Goal: Information Seeking & Learning: Learn about a topic

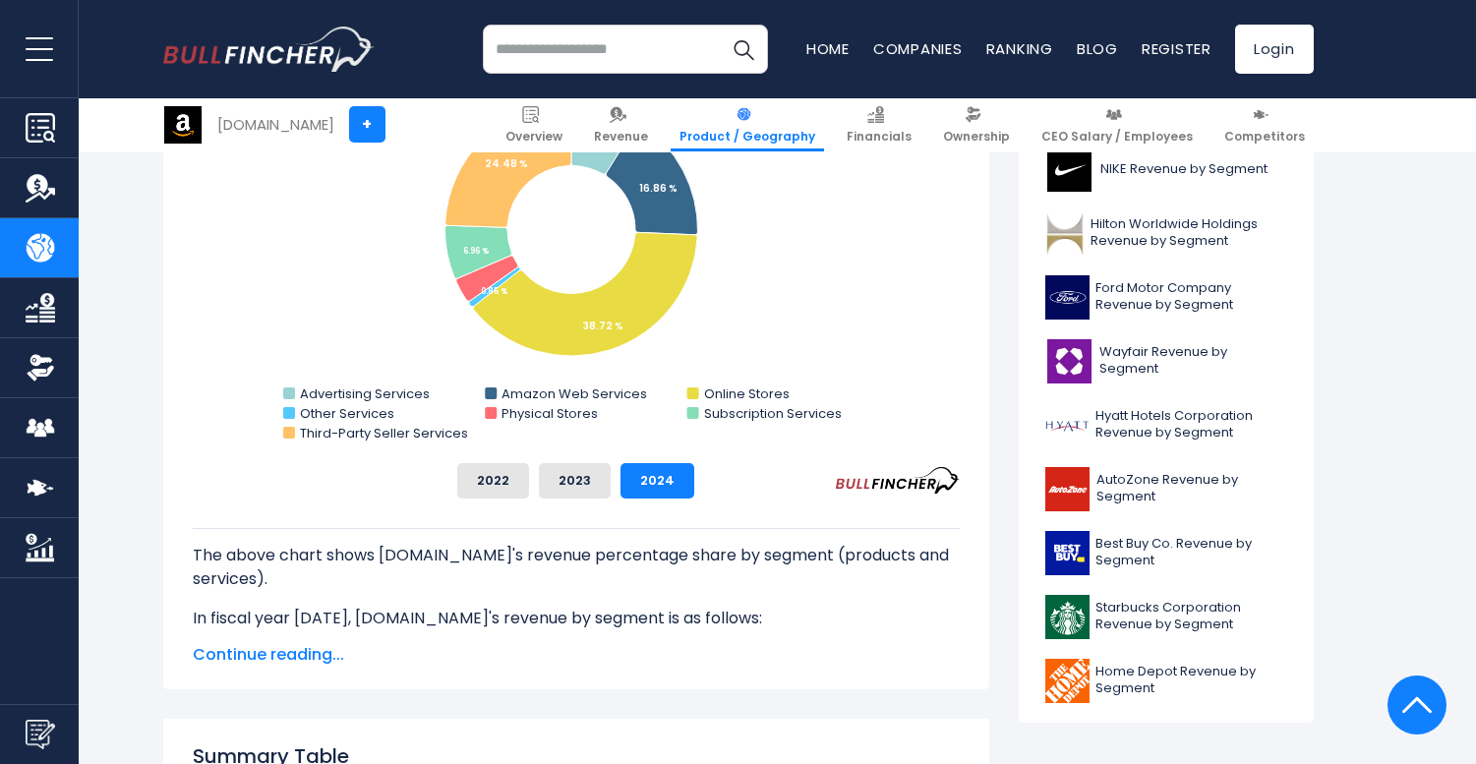
scroll to position [619, 0]
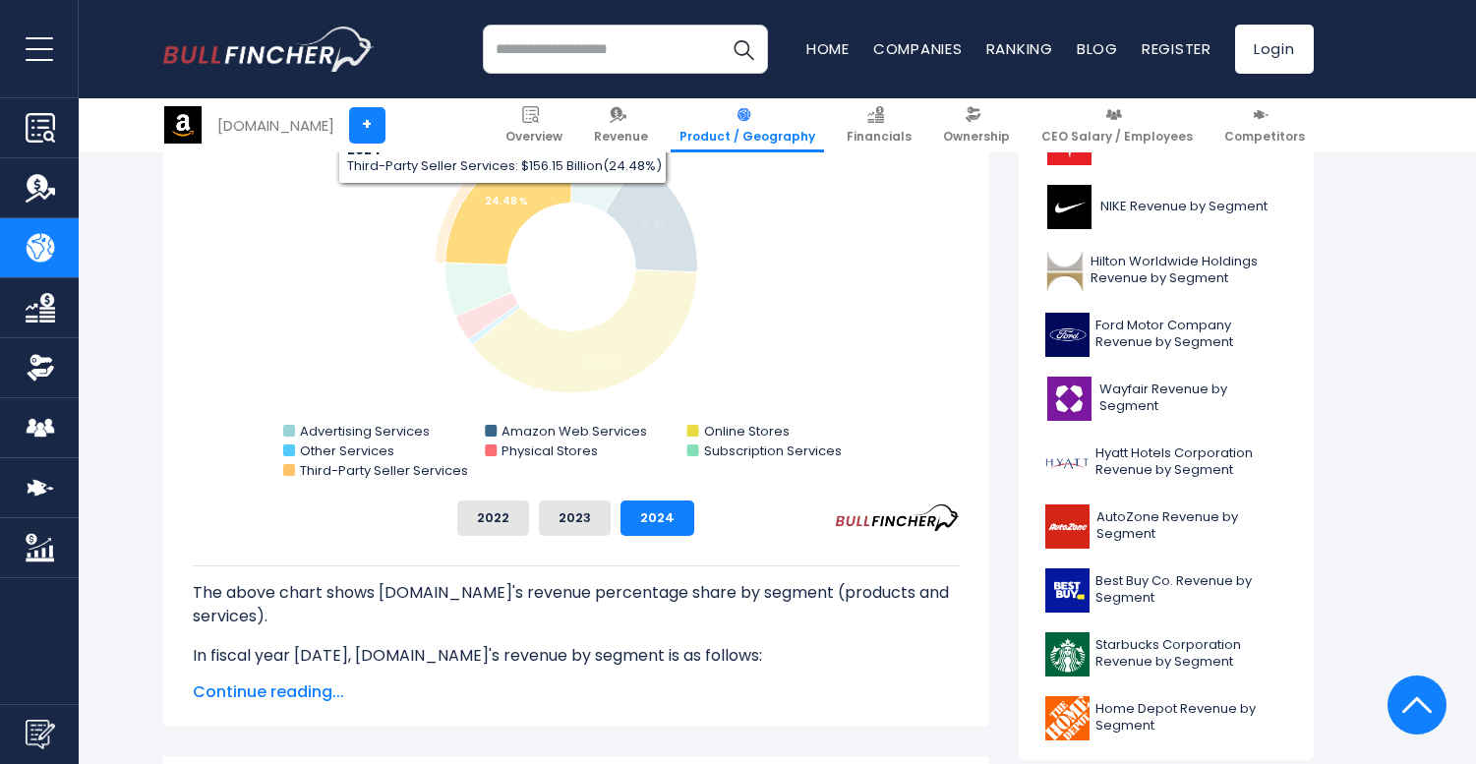
click at [501, 199] on tspan "24.48 %" at bounding box center [506, 201] width 43 height 15
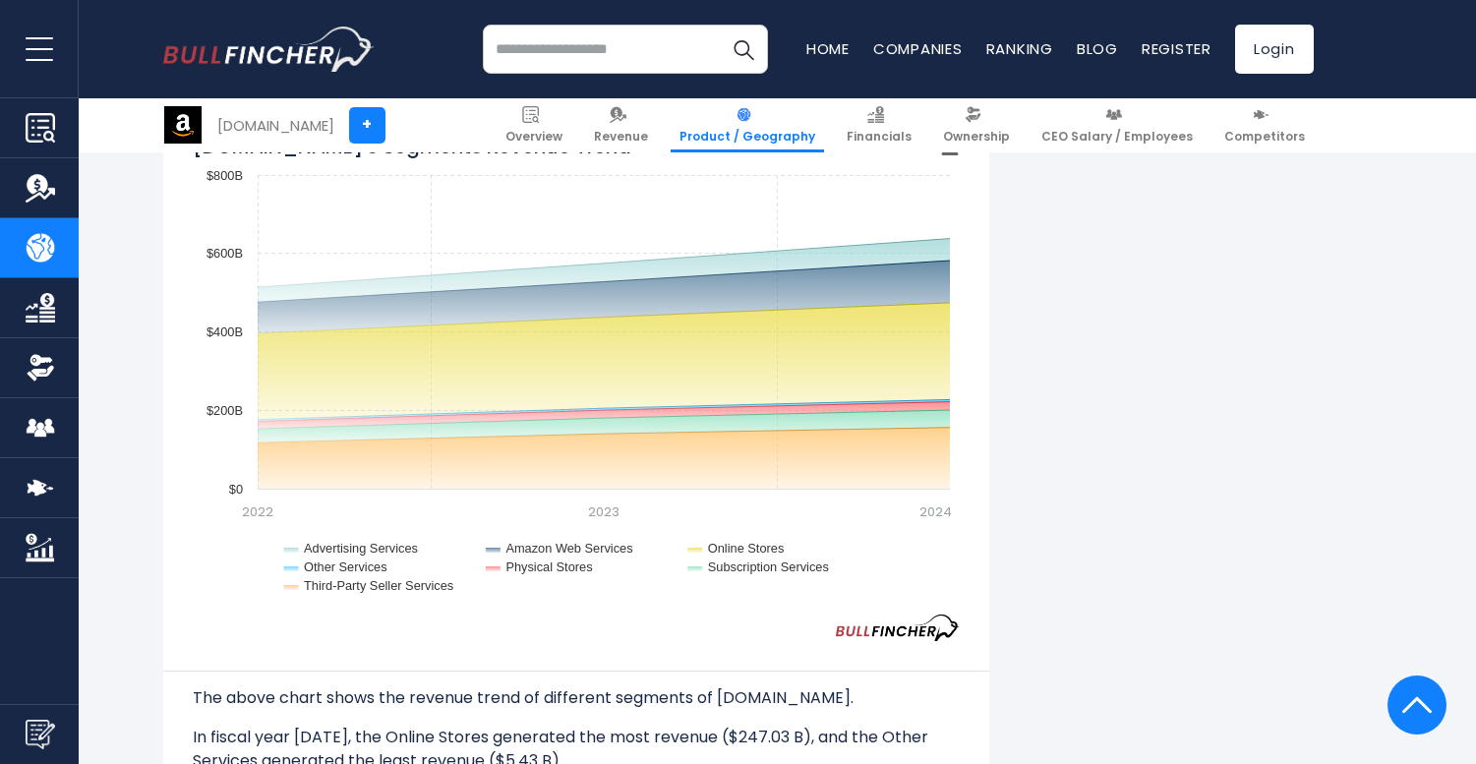
scroll to position [1838, 0]
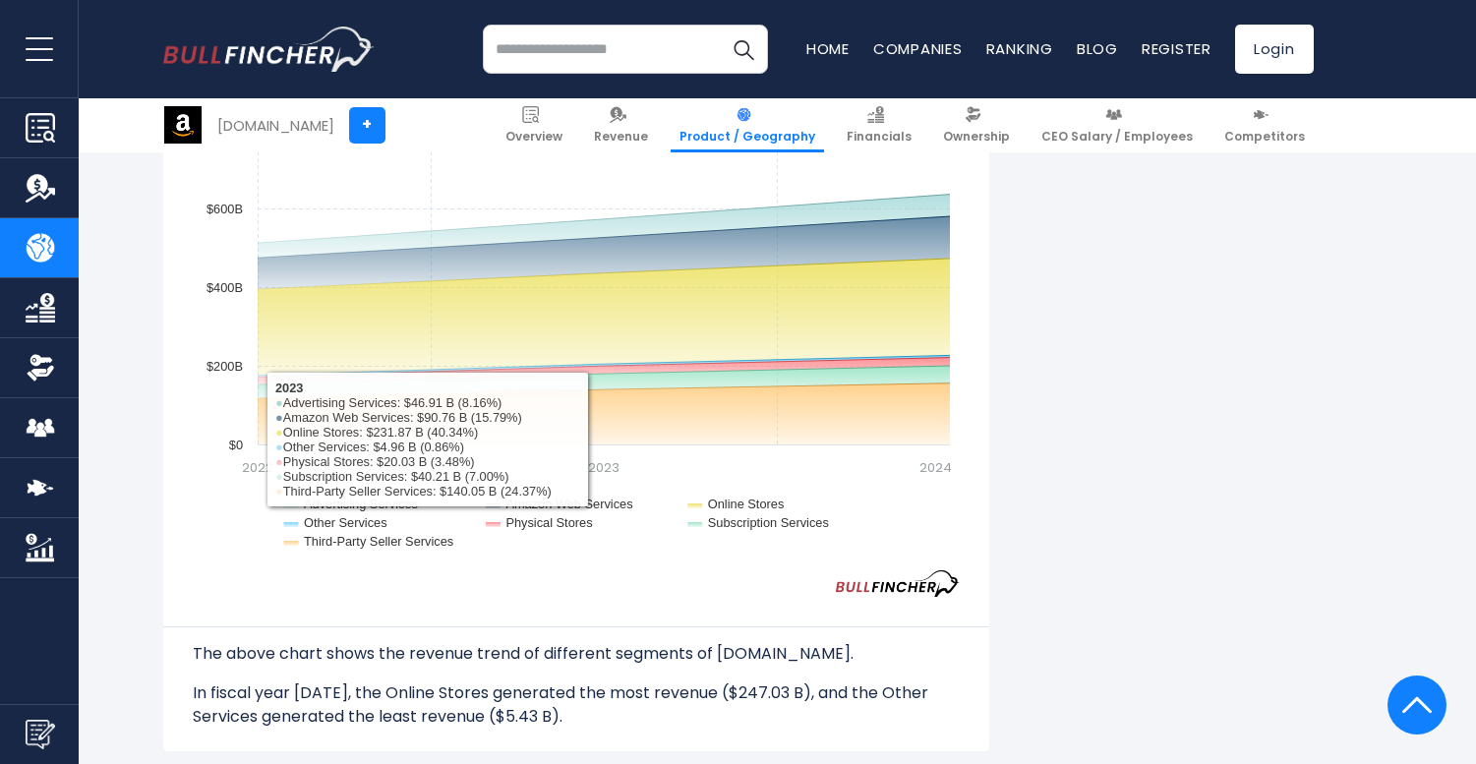
click at [1149, 556] on div "[DOMAIN_NAME]'s Revenue by Segment In fiscal year [DATE], [DOMAIN_NAME]'s reven…" at bounding box center [738, 755] width 1150 height 4307
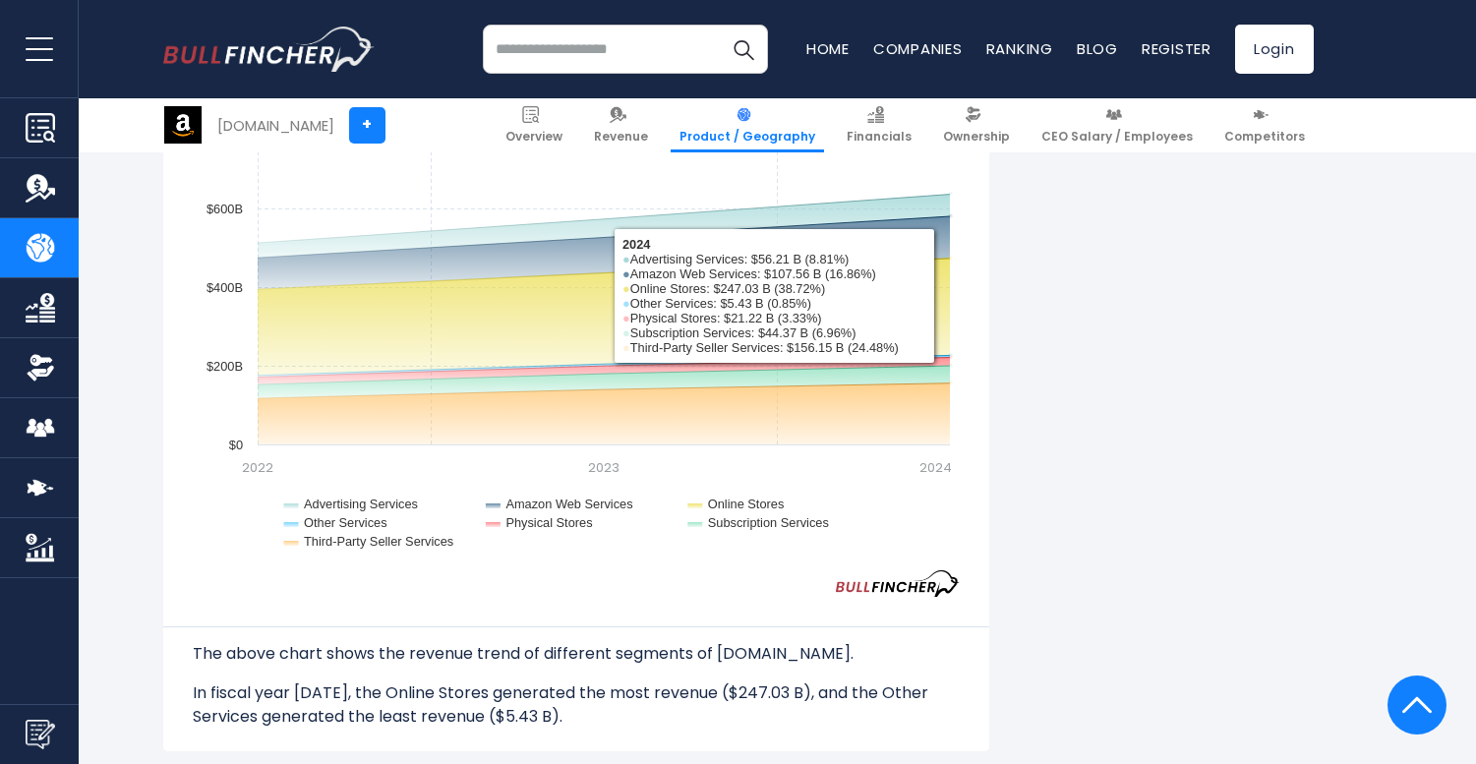
click at [1133, 573] on div "[DOMAIN_NAME]'s Revenue by Segment In fiscal year [DATE], [DOMAIN_NAME]'s reven…" at bounding box center [738, 755] width 1150 height 4307
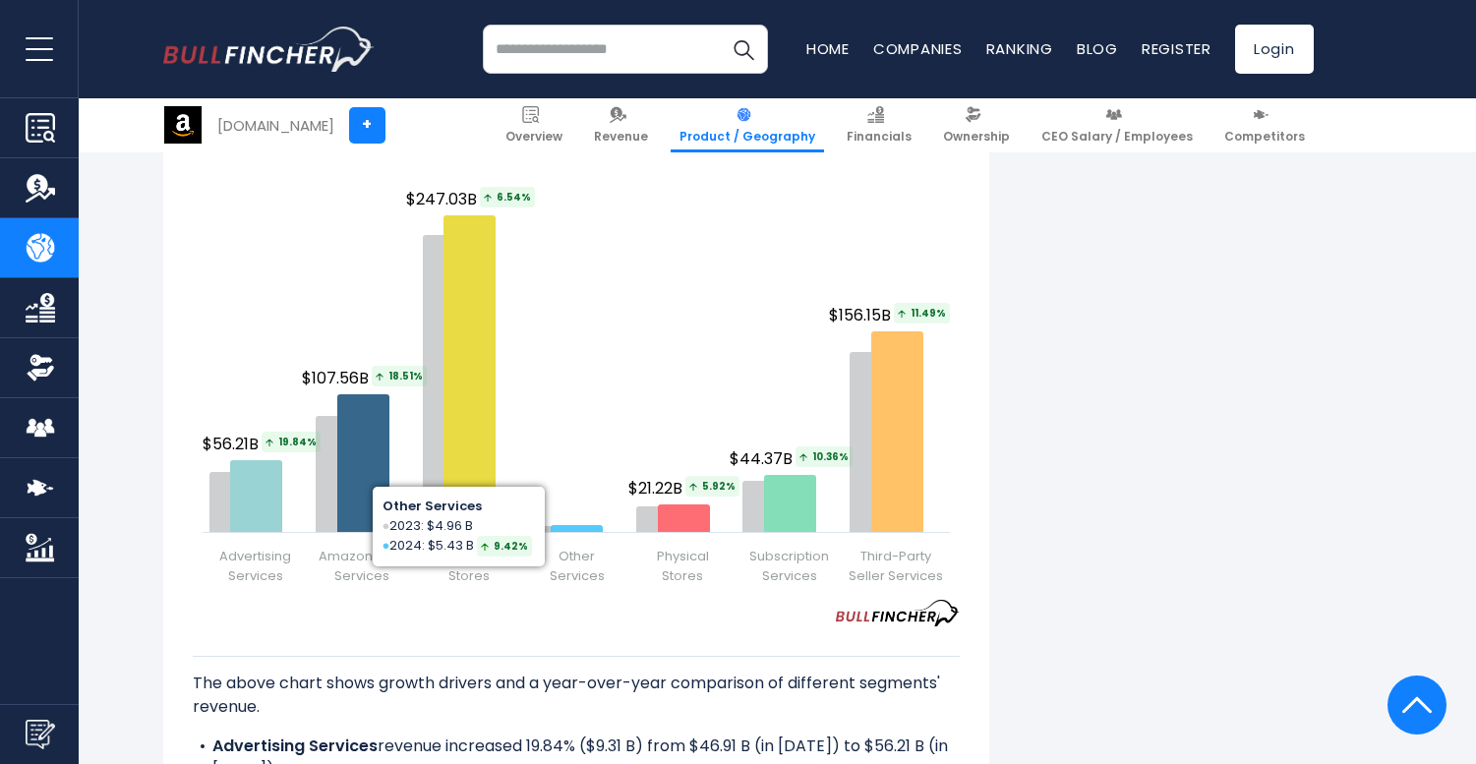
scroll to position [2507, 0]
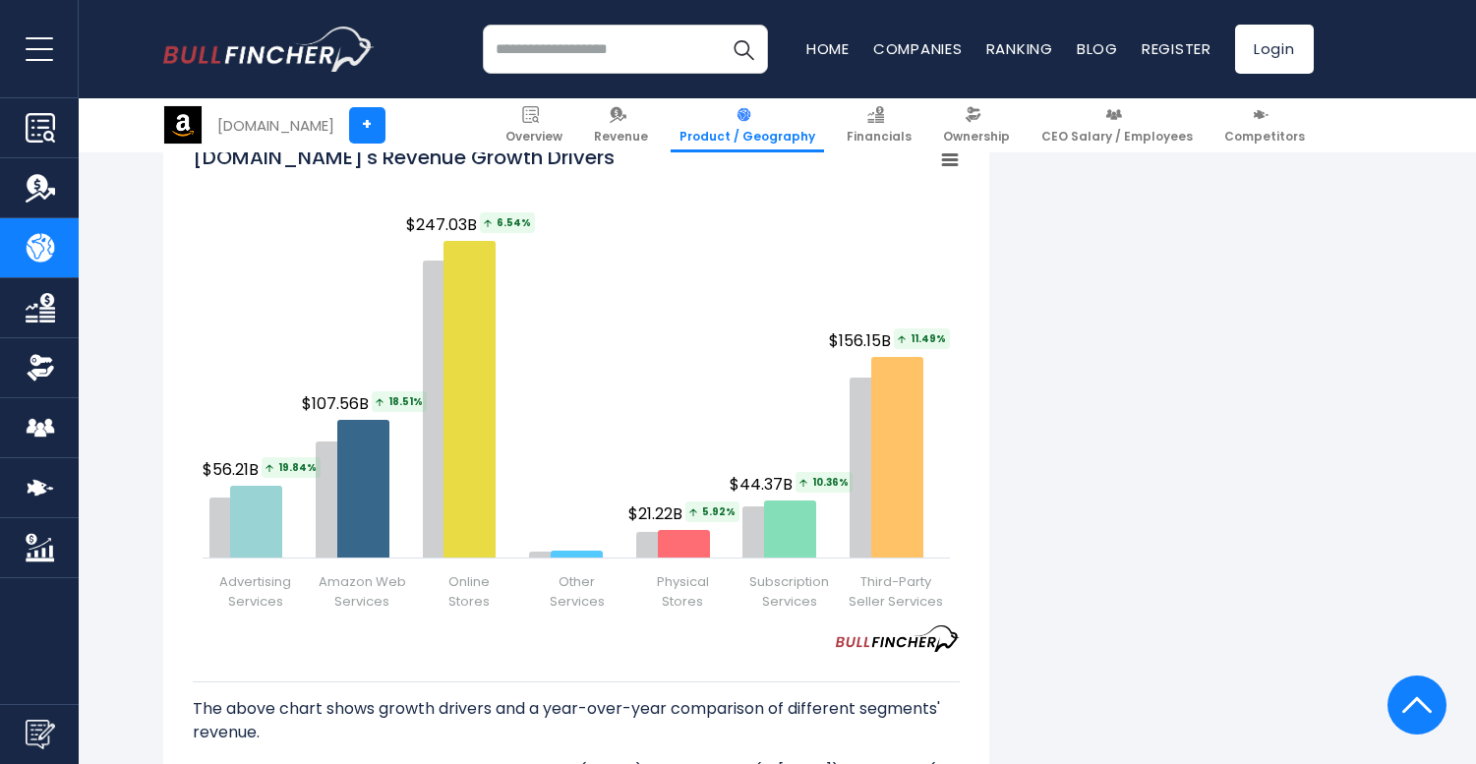
click at [504, 697] on p "The above chart shows growth drivers and a year-over-year comparison of differe…" at bounding box center [576, 720] width 767 height 47
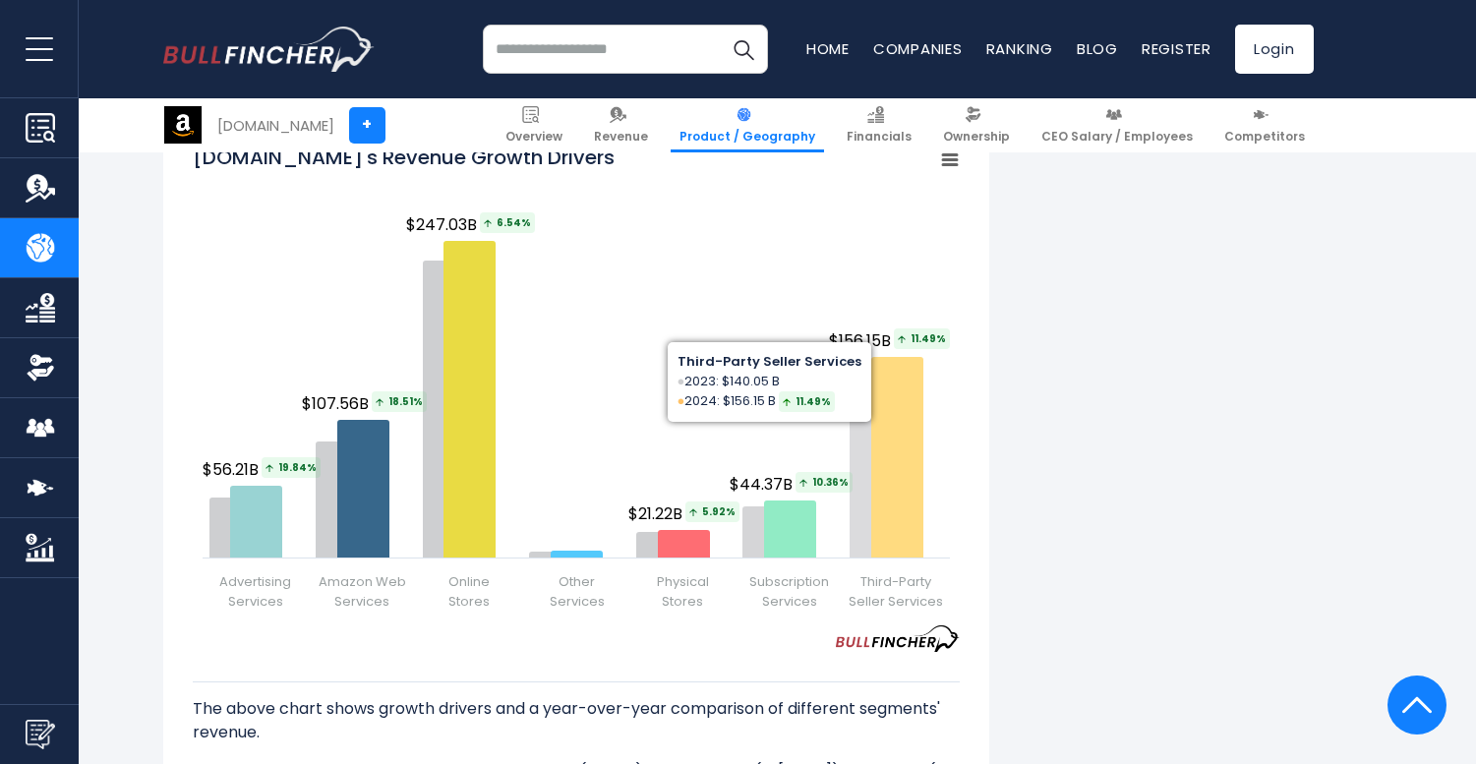
click at [911, 516] on icon "Amazon.com's Revenue Growth Drivers" at bounding box center [897, 457] width 52 height 201
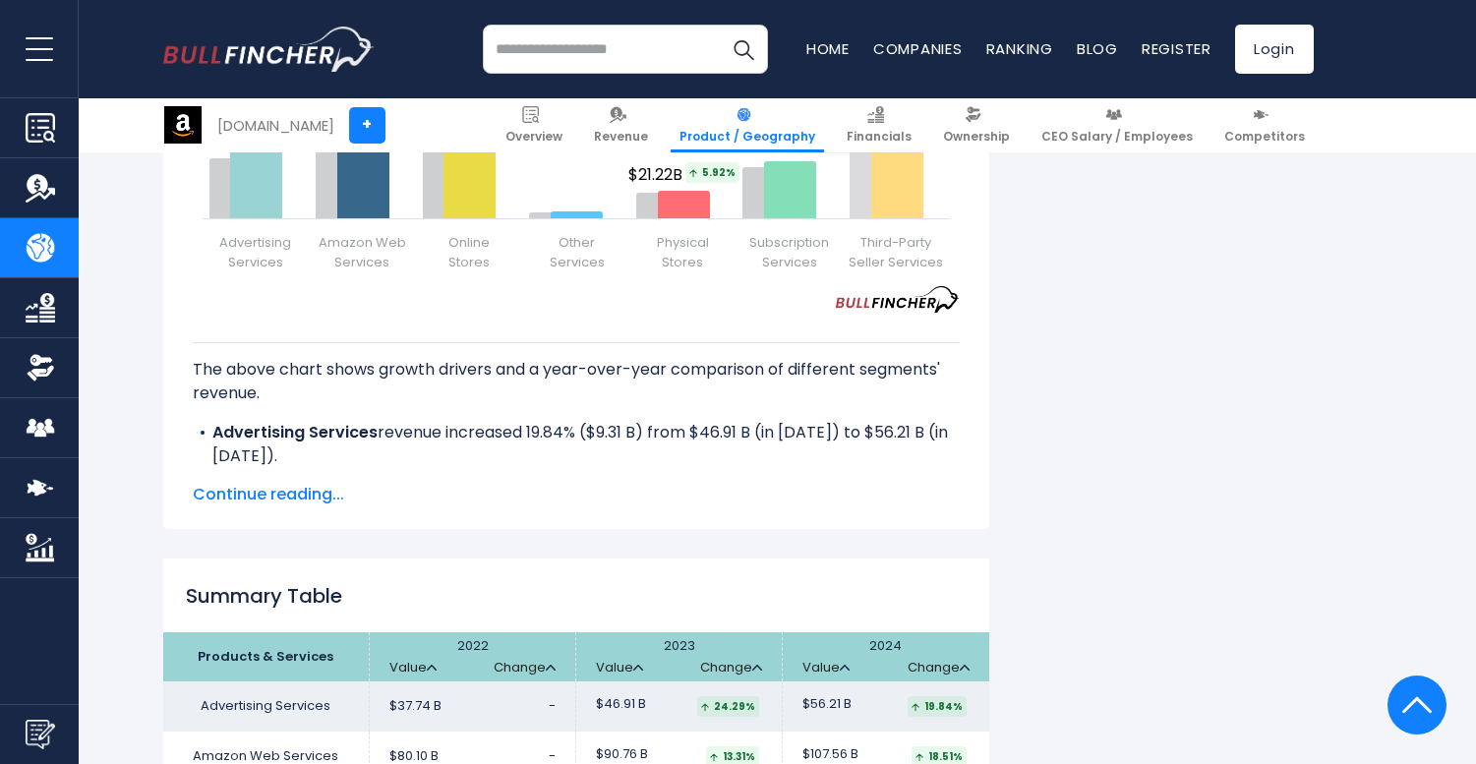
scroll to position [2855, 0]
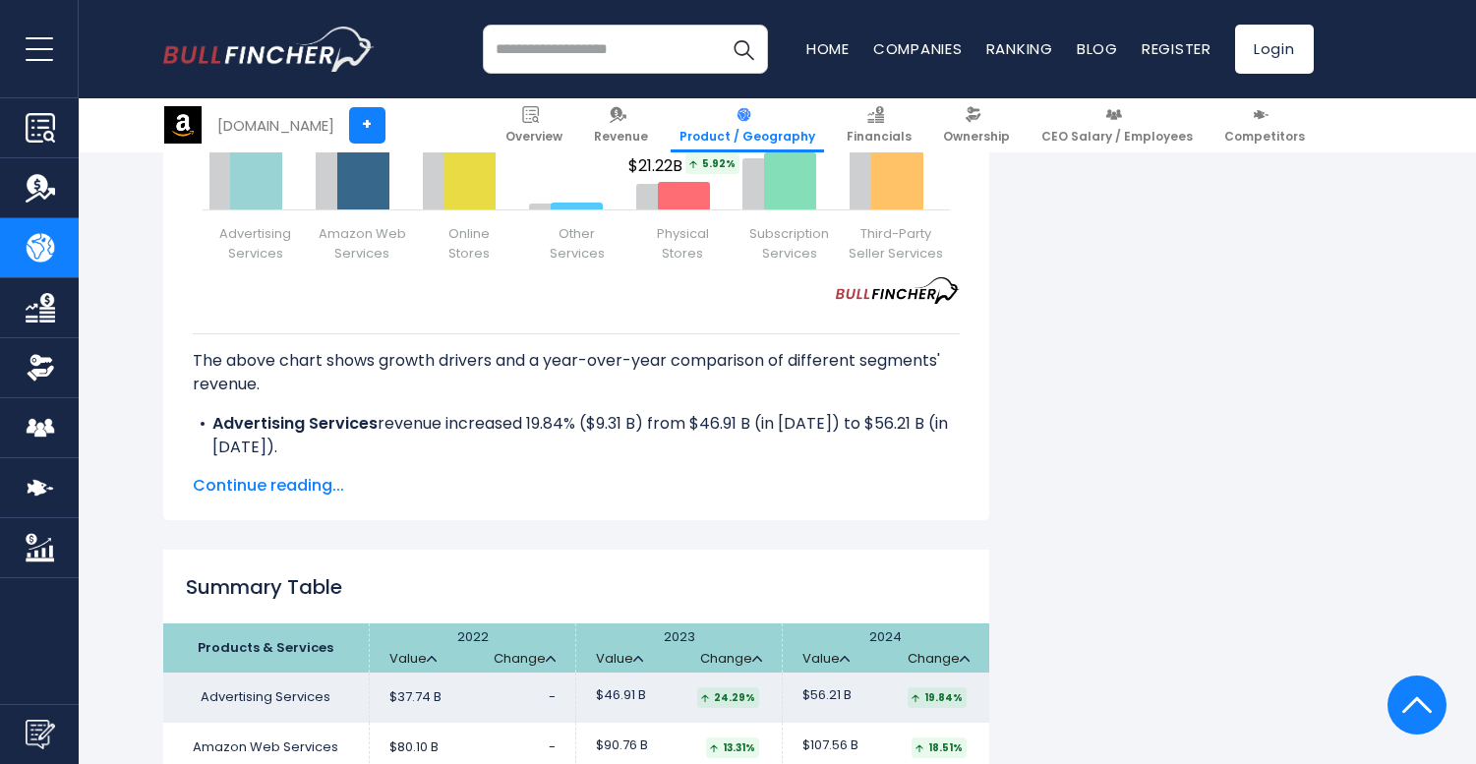
drag, startPoint x: 857, startPoint y: 204, endPoint x: 948, endPoint y: 227, distance: 93.5
click at [948, 227] on div "Created with Highcharts 12.1.2 Chart context menu [DOMAIN_NAME]'s Revenue Growt…" at bounding box center [576, 32] width 767 height 492
click at [270, 474] on span "Continue reading..." at bounding box center [576, 486] width 767 height 24
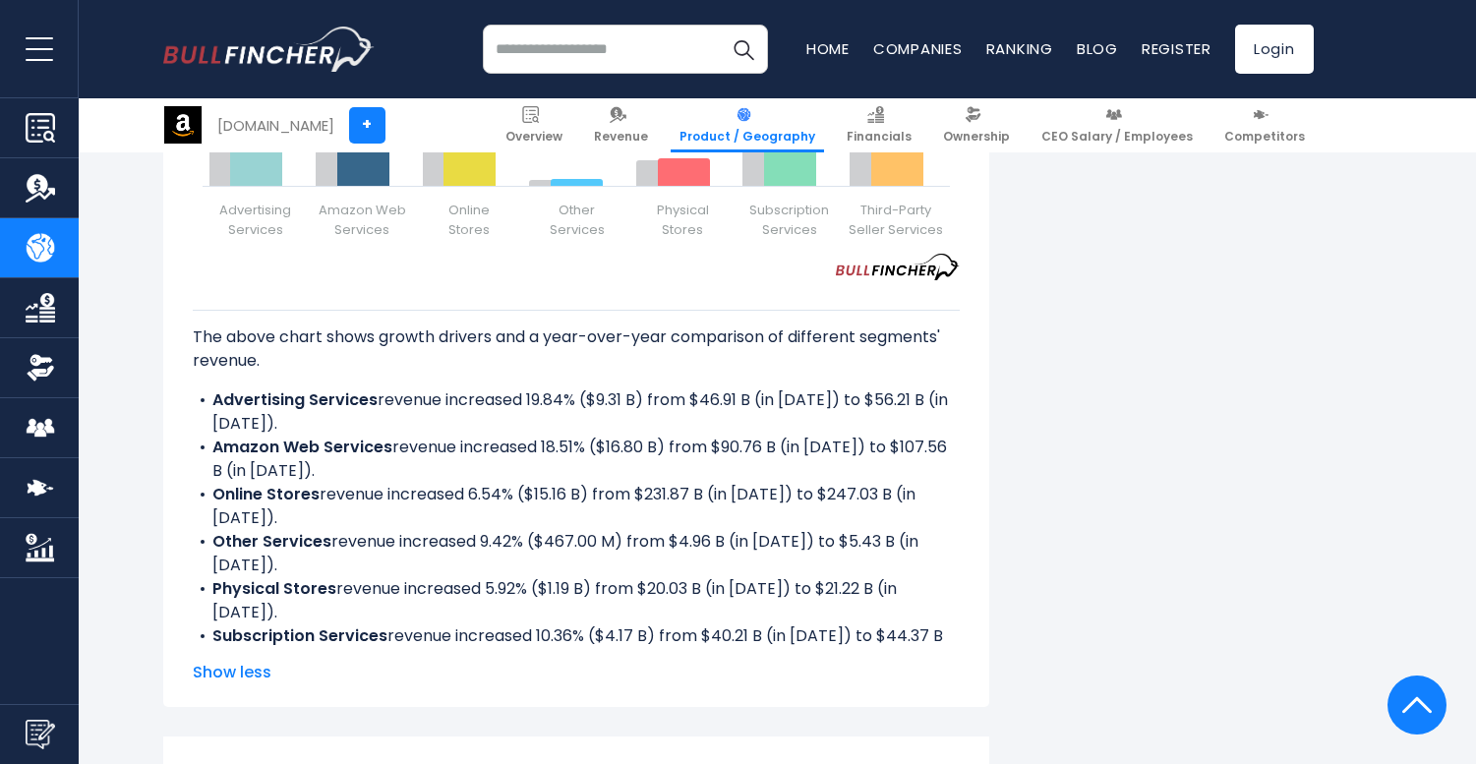
scroll to position [2880, 0]
drag, startPoint x: 420, startPoint y: 560, endPoint x: 210, endPoint y: 559, distance: 209.4
click at [210, 671] on li "Third-Party Seller Services revenue increased 11.49% ($16.09 B) from $140.05 B …" at bounding box center [576, 694] width 767 height 47
copy b "Third-Party Seller Services"
